Goal: Information Seeking & Learning: Learn about a topic

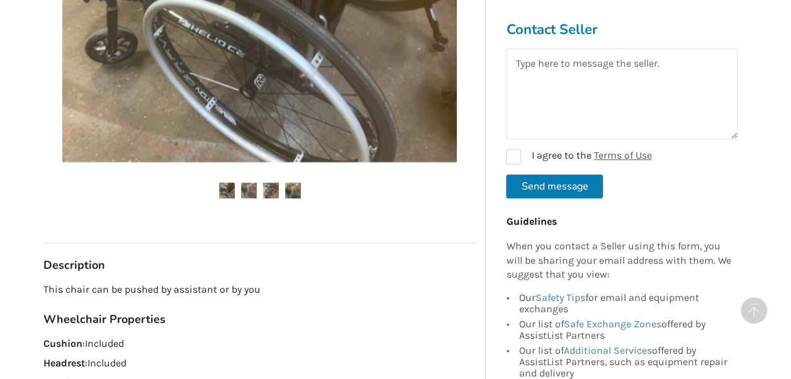
scroll to position [466, 0]
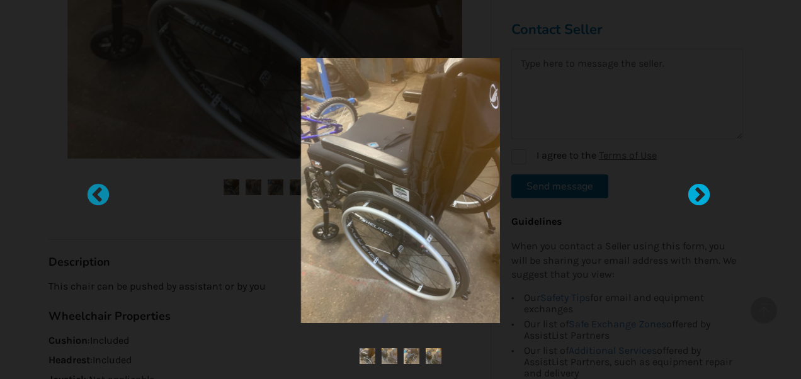
click at [693, 195] on div at bounding box center [692, 189] width 13 height 13
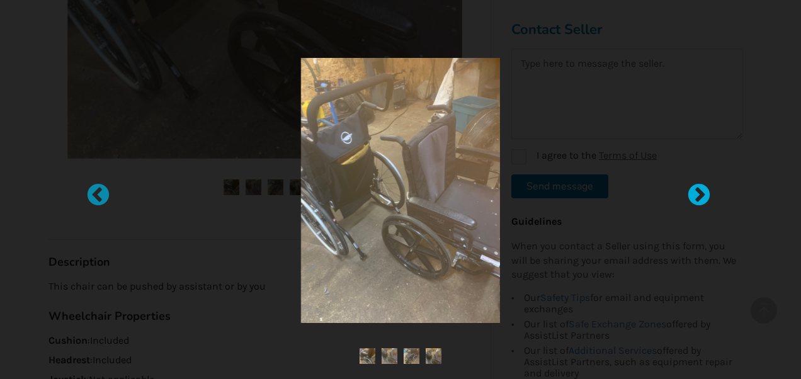
click at [693, 195] on div at bounding box center [692, 189] width 13 height 13
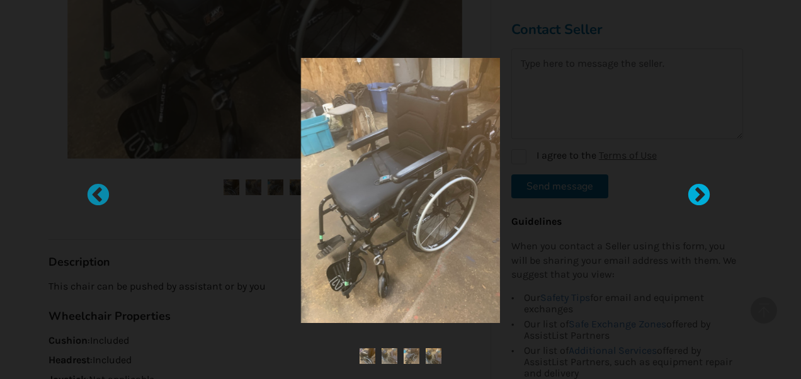
click at [693, 195] on div at bounding box center [692, 189] width 13 height 13
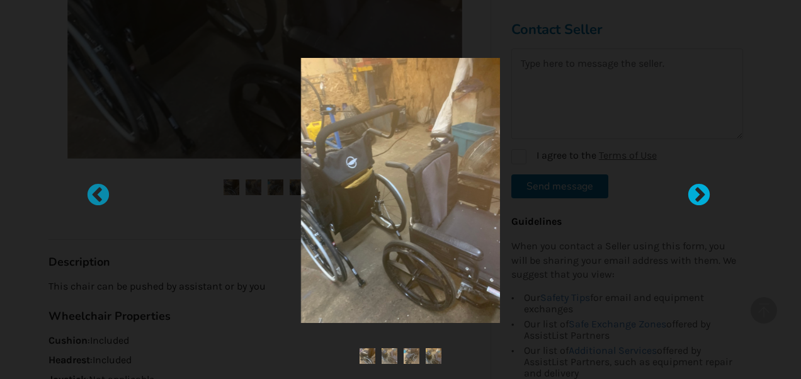
click at [693, 195] on div at bounding box center [692, 189] width 13 height 13
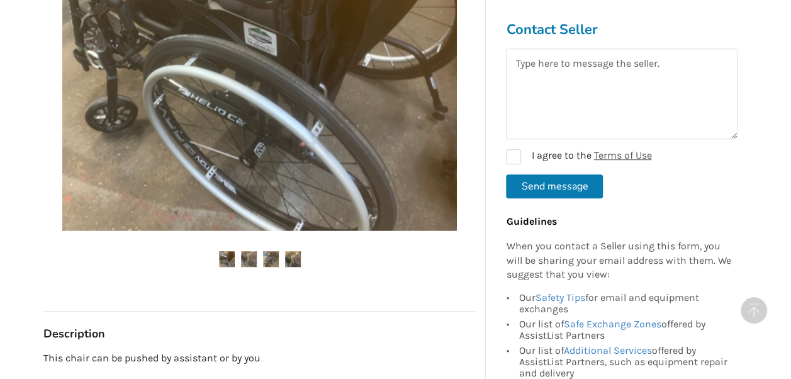
scroll to position [390, 0]
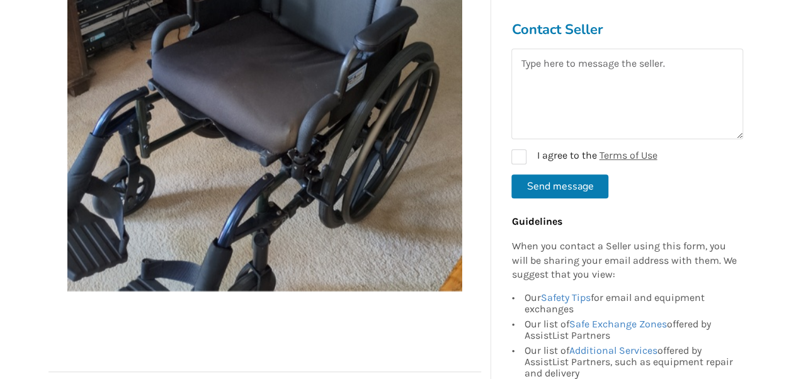
scroll to position [335, 0]
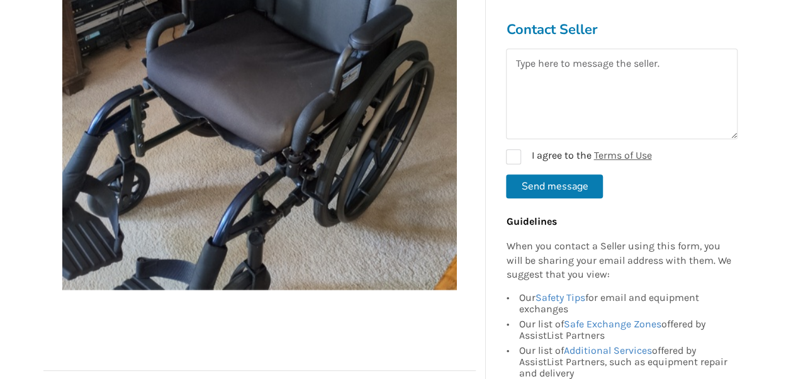
click at [151, 203] on img at bounding box center [259, 92] width 395 height 395
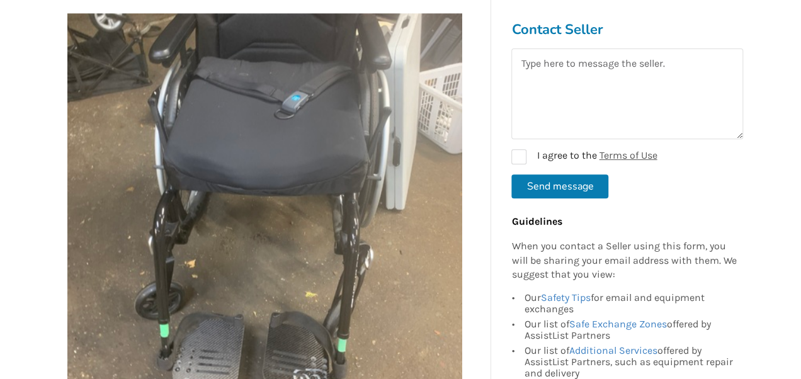
scroll to position [224, 0]
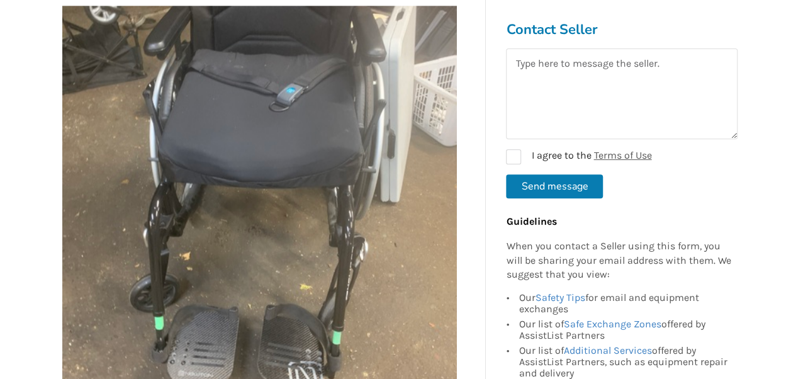
click at [162, 195] on img at bounding box center [259, 203] width 395 height 395
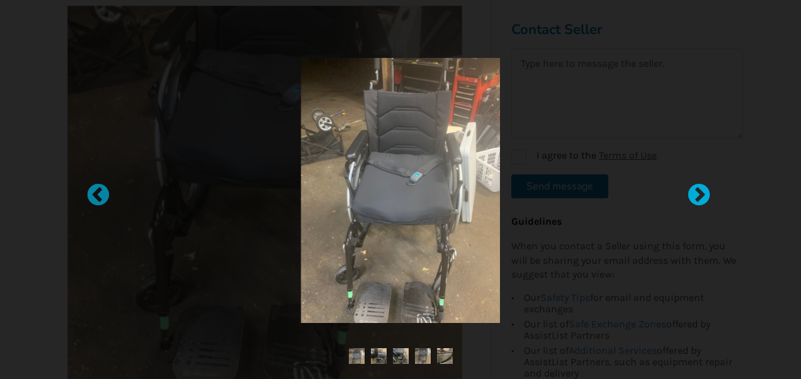
click at [690, 196] on div at bounding box center [692, 189] width 13 height 13
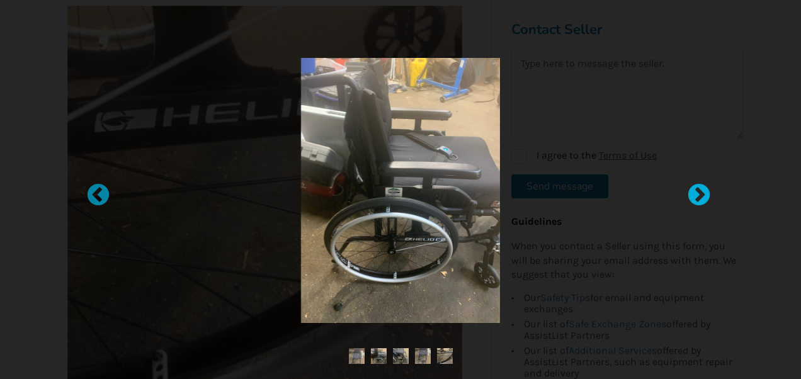
click at [690, 196] on div at bounding box center [692, 189] width 13 height 13
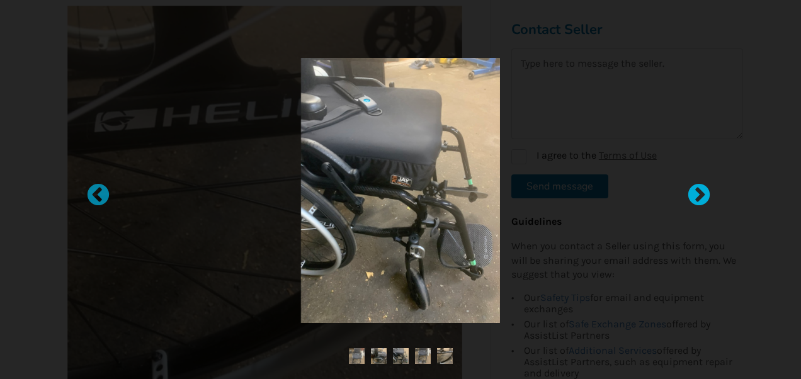
click at [690, 196] on div at bounding box center [692, 189] width 13 height 13
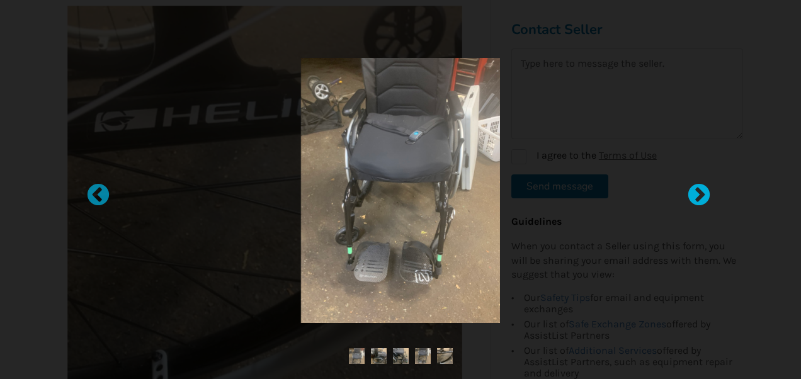
click at [690, 196] on div at bounding box center [692, 189] width 13 height 13
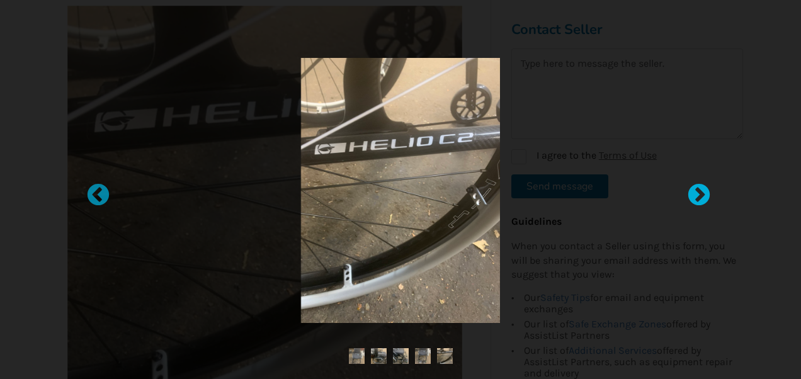
click at [690, 196] on div at bounding box center [692, 189] width 13 height 13
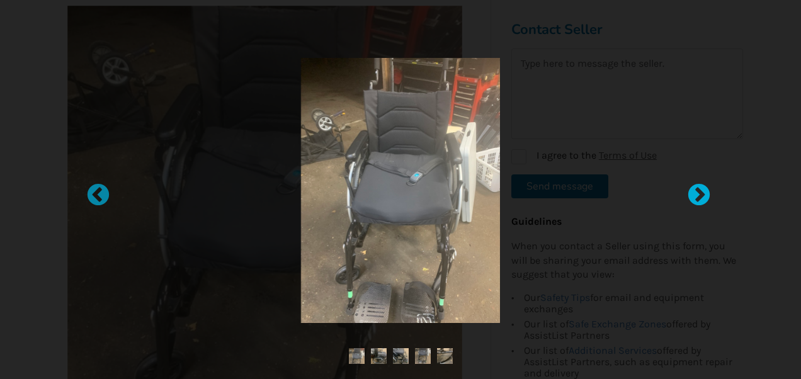
click at [690, 196] on div at bounding box center [692, 189] width 13 height 13
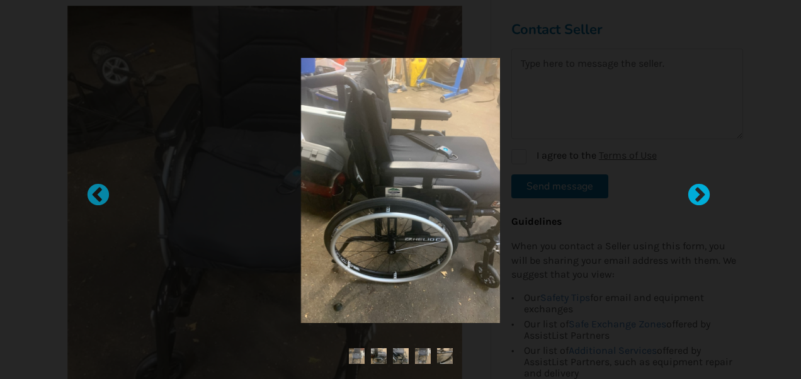
click at [690, 196] on div at bounding box center [692, 189] width 13 height 13
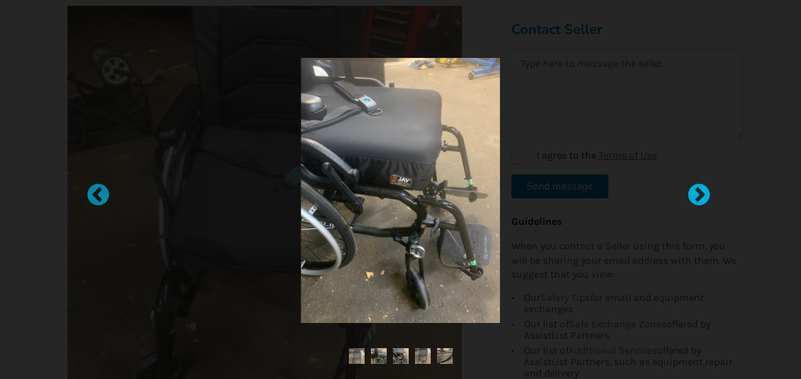
click at [690, 196] on div at bounding box center [692, 189] width 13 height 13
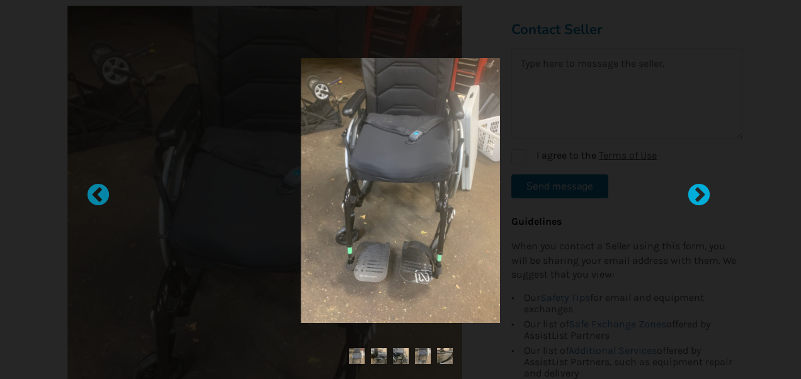
click at [690, 196] on div at bounding box center [692, 189] width 13 height 13
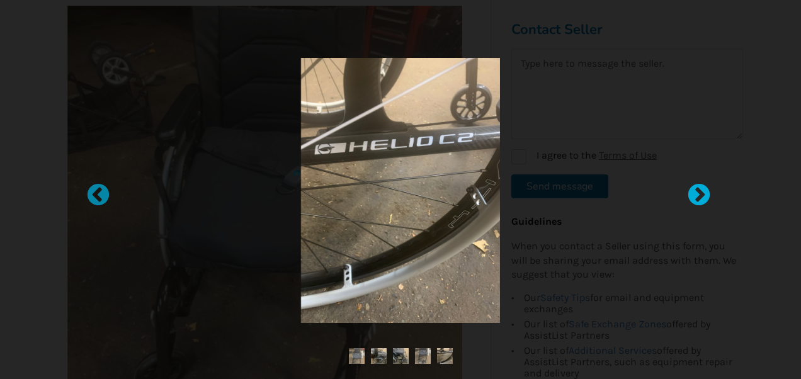
click at [690, 196] on div at bounding box center [692, 189] width 13 height 13
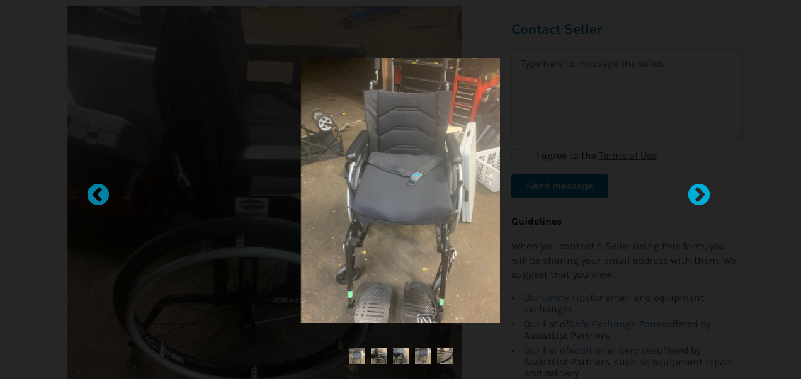
click at [690, 196] on div at bounding box center [692, 189] width 13 height 13
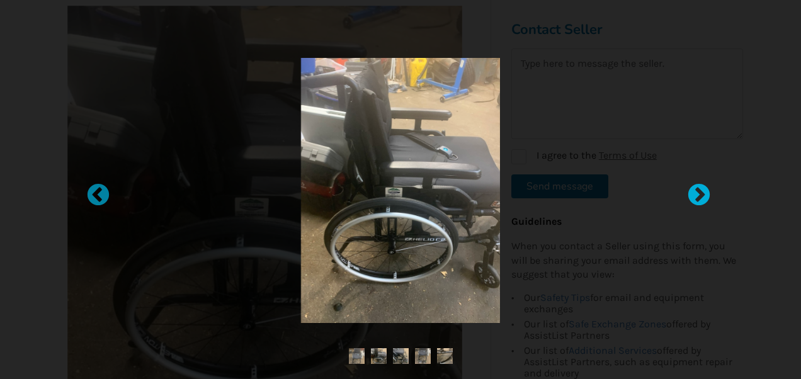
click at [690, 196] on div at bounding box center [692, 189] width 13 height 13
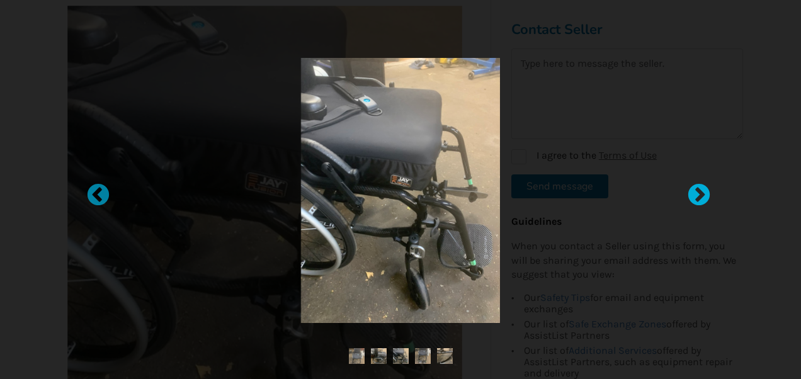
click at [690, 196] on div at bounding box center [692, 189] width 13 height 13
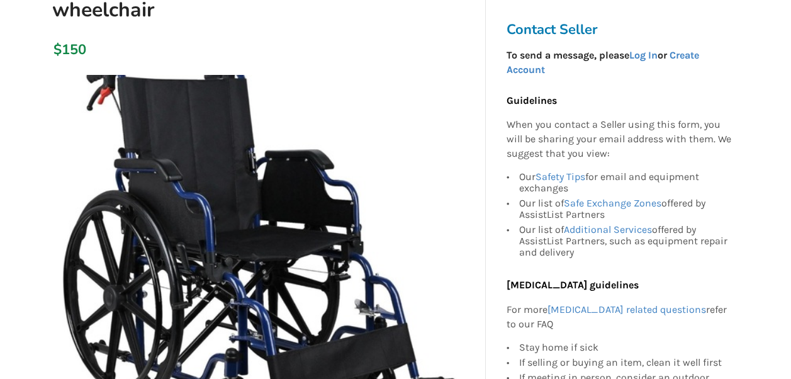
scroll to position [181, 0]
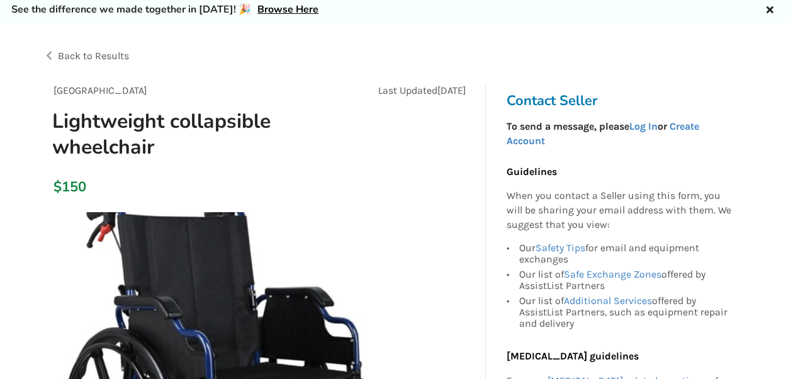
scroll to position [43, 0]
